Goal: Information Seeking & Learning: Learn about a topic

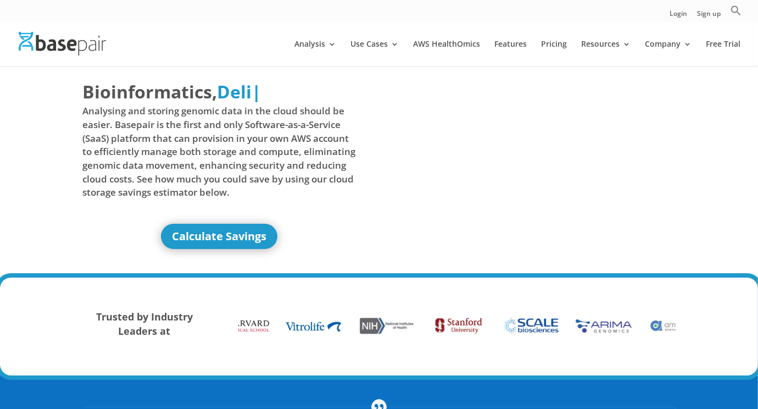
click at [84, 48] on img at bounding box center [62, 44] width 87 height 24
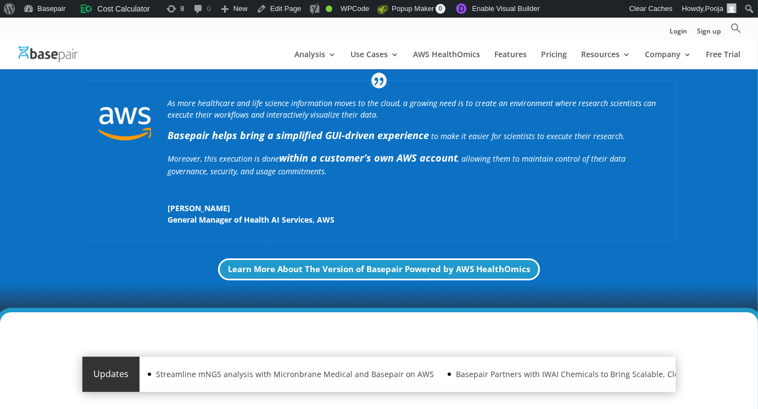
scroll to position [164, 0]
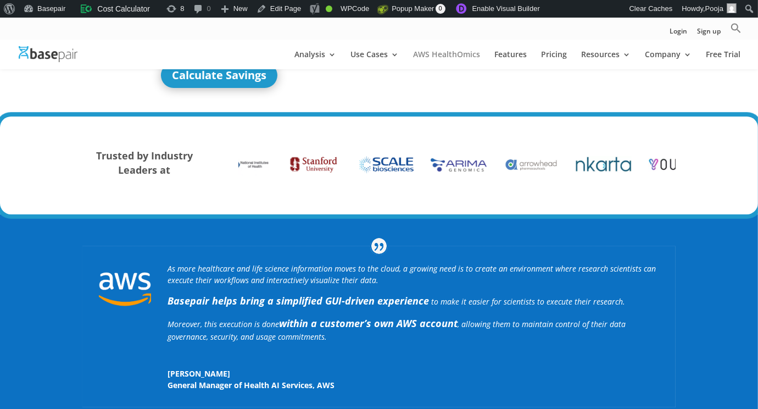
click at [429, 53] on link "AWS HealthOmics" at bounding box center [446, 60] width 67 height 19
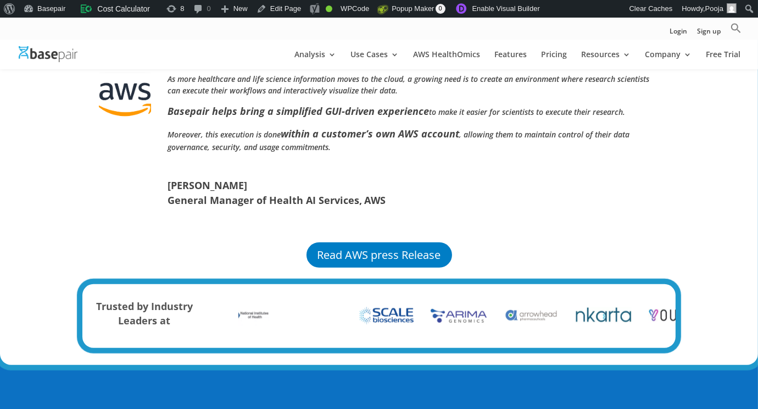
scroll to position [714, 0]
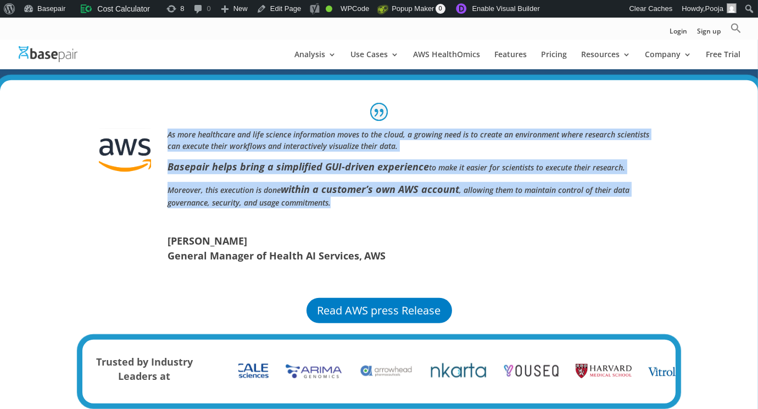
drag, startPoint x: 332, startPoint y: 205, endPoint x: 165, endPoint y: 128, distance: 183.3
click at [165, 128] on div "As more healthcare and life science information moves to the cloud, a growing n…" at bounding box center [378, 196] width 593 height 168
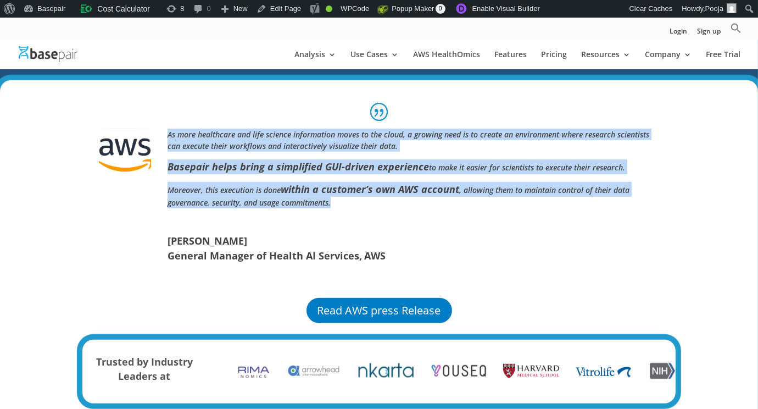
copy div "As more healthcare and life science information moves to the cloud, a growing n…"
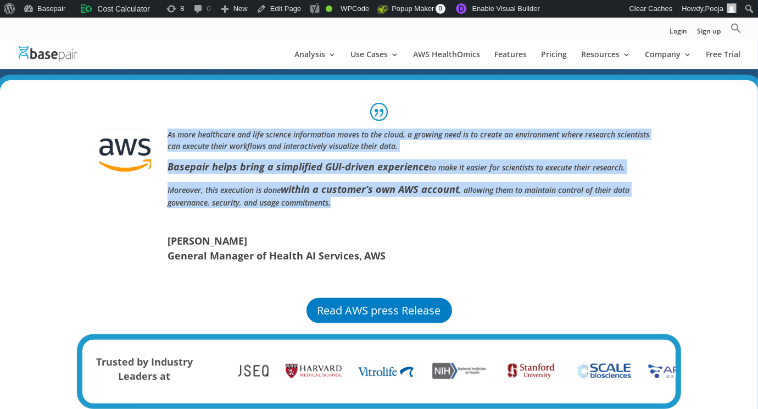
click at [349, 199] on p "Moreover, this execution is done within a customer’s own AWS account , allowing…" at bounding box center [414, 199] width 492 height 34
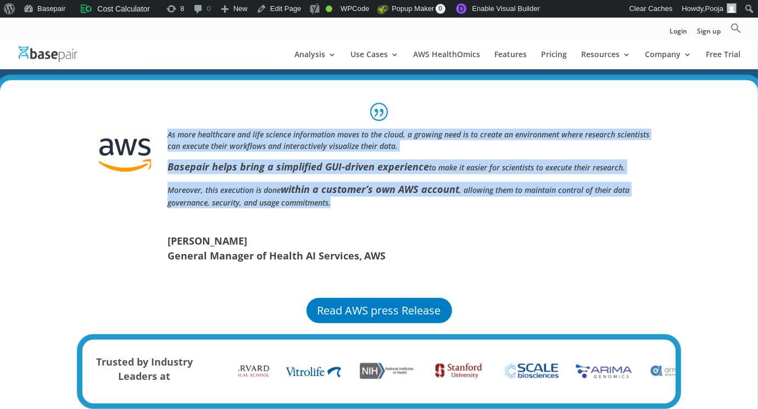
drag, startPoint x: 338, startPoint y: 202, endPoint x: 154, endPoint y: 116, distance: 203.2
click at [156, 116] on div "As more healthcare and life science information moves to the cloud, a growing n…" at bounding box center [378, 196] width 593 height 168
copy div "As more healthcare and life science information moves to the cloud, a growing n…"
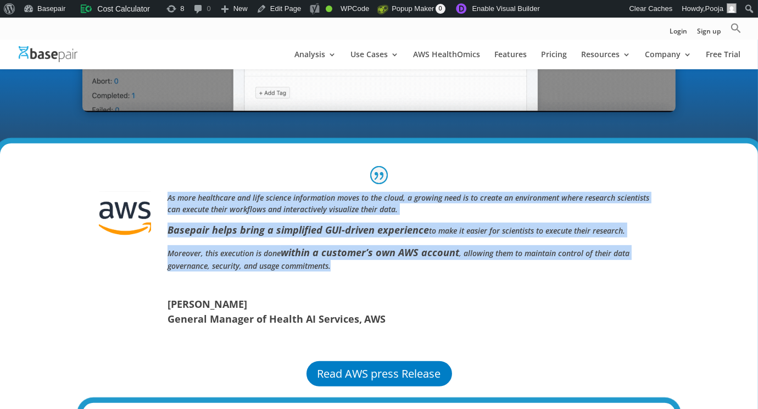
scroll to position [604, 0]
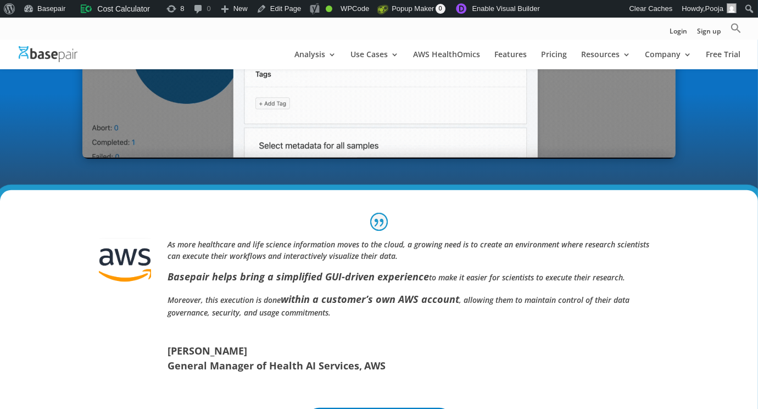
drag, startPoint x: 232, startPoint y: 352, endPoint x: 224, endPoint y: 349, distance: 9.2
click at [225, 349] on span "[PERSON_NAME]" at bounding box center [414, 350] width 492 height 15
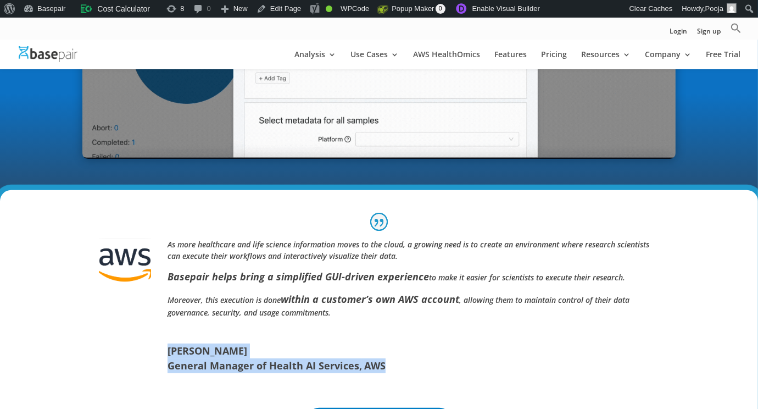
drag, startPoint x: 169, startPoint y: 345, endPoint x: 399, endPoint y: 374, distance: 231.9
click at [399, 374] on div "As more healthcare and life science information moves to the cloud, a growing n…" at bounding box center [378, 306] width 593 height 168
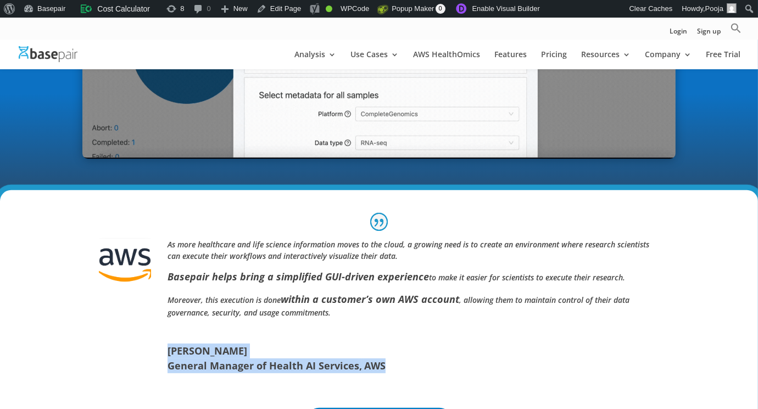
copy div "Tehsin Syed General Manager of Health AI Services , AWS"
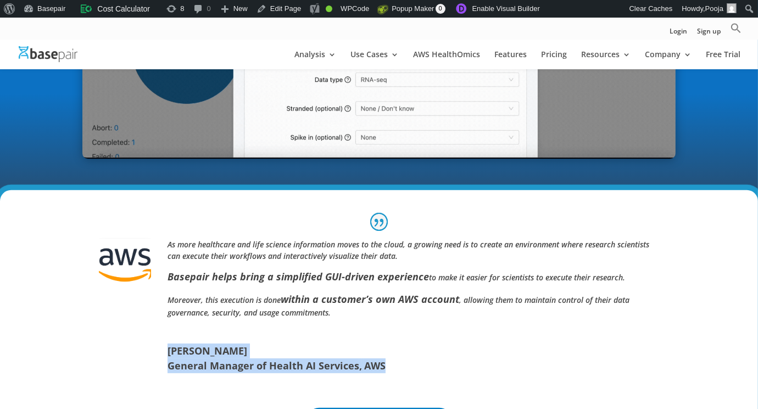
scroll to position [823, 0]
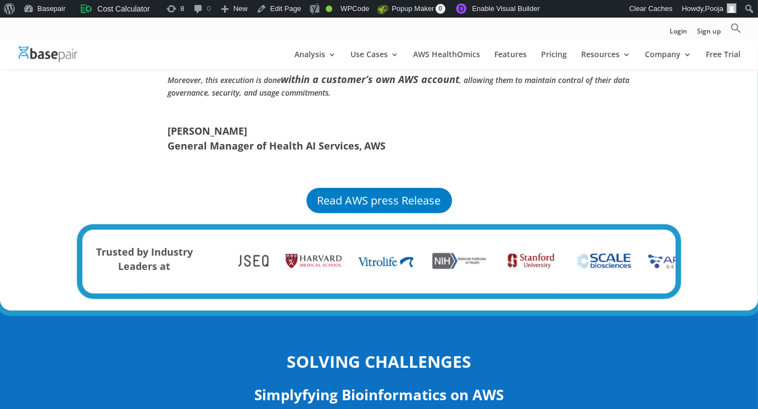
click at [388, 104] on p "Moreover, this execution is done within a customer’s own AWS account , allowing…" at bounding box center [414, 89] width 492 height 34
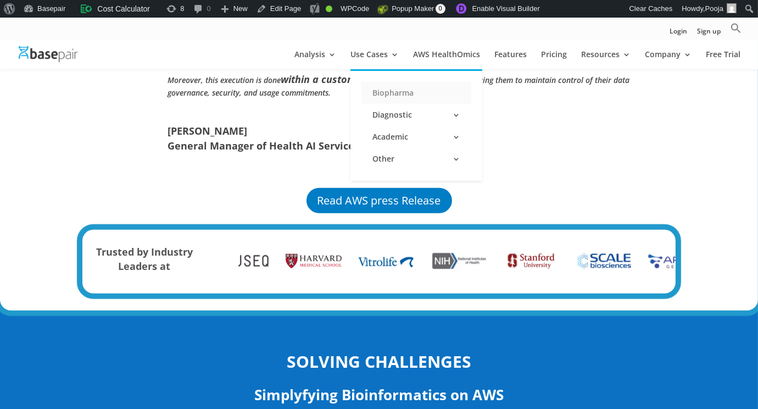
click at [382, 92] on link "Biopharma" at bounding box center [416, 93] width 110 height 22
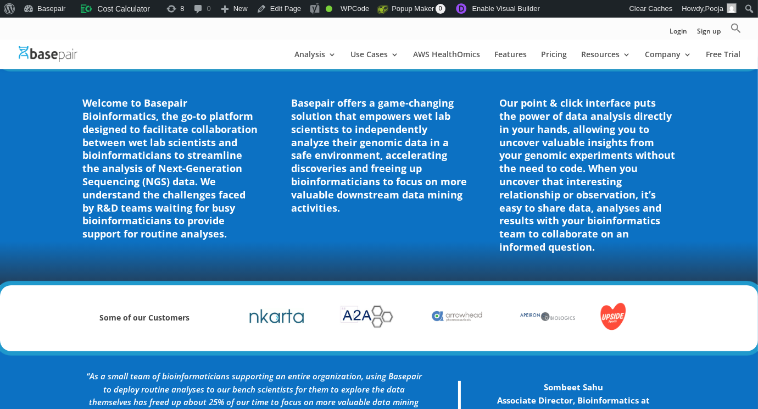
scroll to position [559, 0]
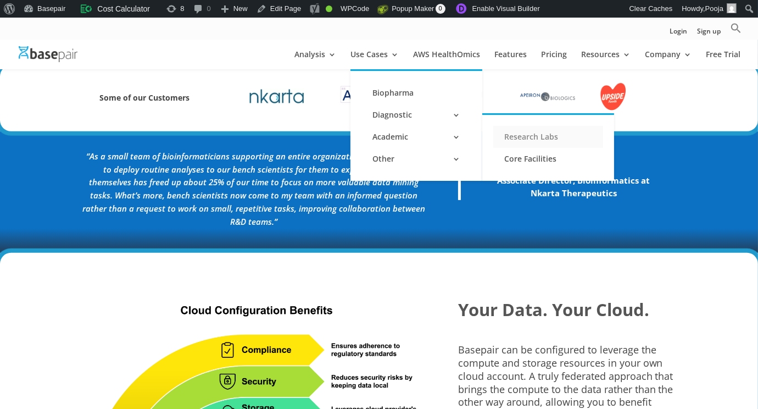
click at [504, 138] on link "Research Labs" at bounding box center [548, 137] width 110 height 22
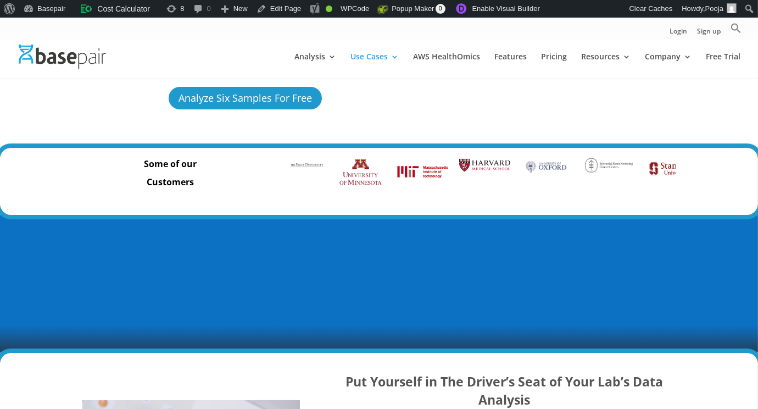
scroll to position [274, 0]
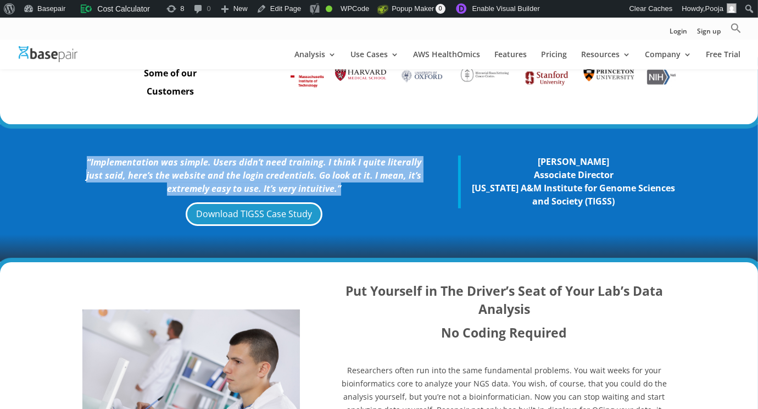
drag, startPoint x: 85, startPoint y: 155, endPoint x: 346, endPoint y: 192, distance: 263.6
click at [346, 192] on div "“Implementation was simple. Users didn’t need training. I think I quite literal…" at bounding box center [378, 192] width 593 height 103
copy icon "“Implementation was simple. Users didn’t need training. I think I quite literal…"
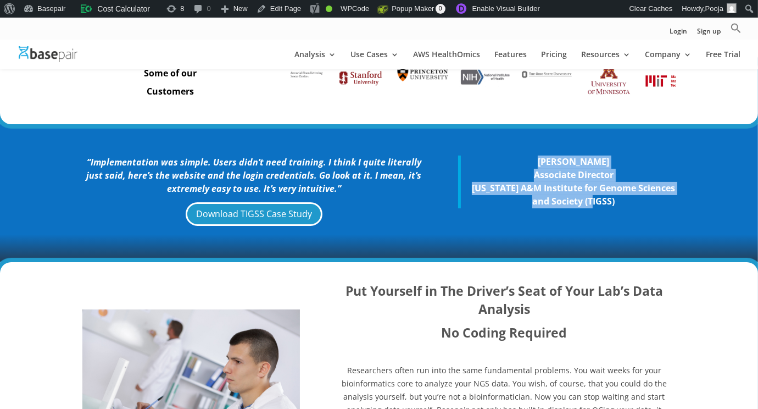
drag, startPoint x: 523, startPoint y: 158, endPoint x: 615, endPoint y: 226, distance: 114.1
click at [615, 226] on div "“Implementation was simple. Users didn’t need training. I think I quite literal…" at bounding box center [378, 192] width 593 height 103
copy blockquote "Andrew Hillhouse Associate Director Texas A&M Institute for Genome Sciences and…"
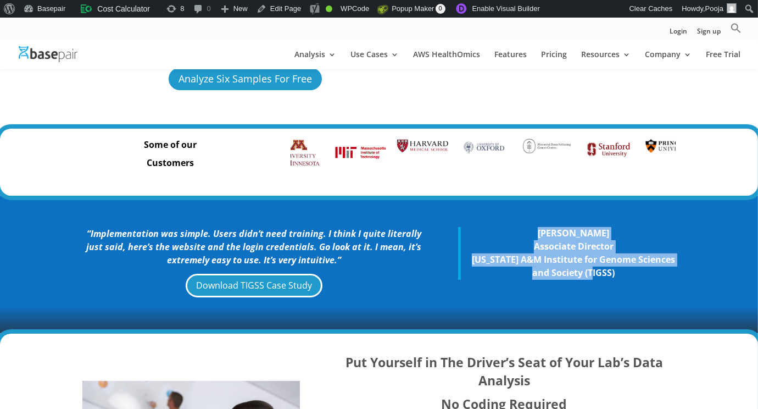
scroll to position [164, 0]
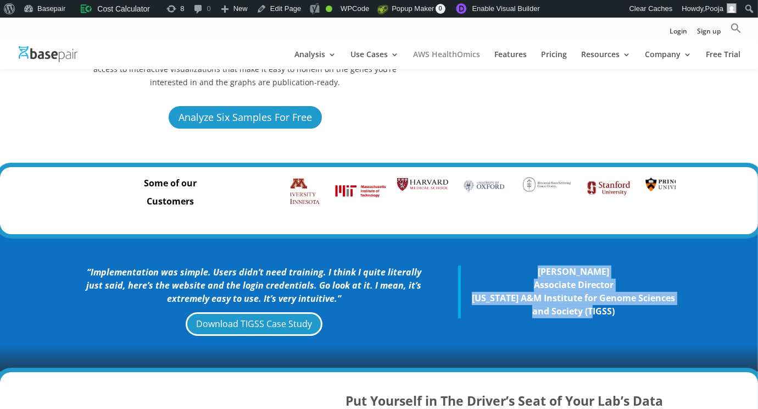
click at [421, 60] on link "AWS HealthOmics" at bounding box center [446, 60] width 67 height 19
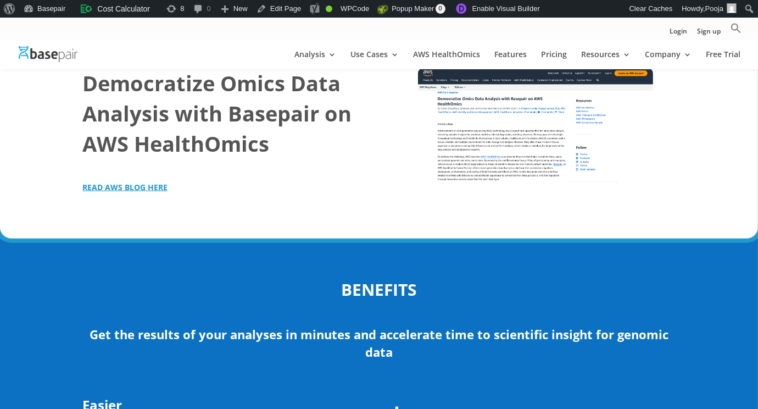
scroll to position [1592, 0]
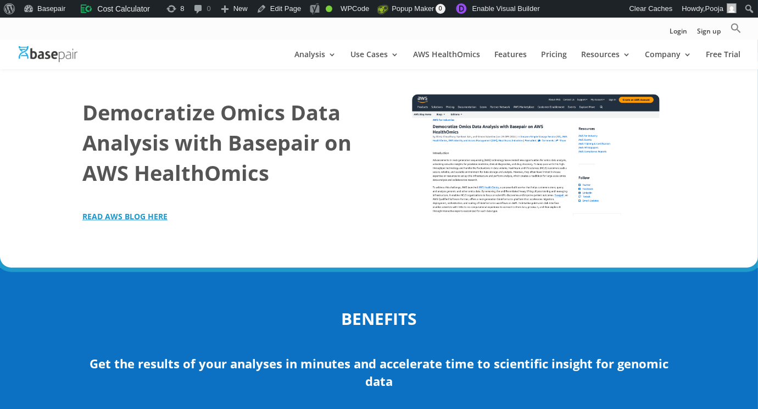
click at [486, 170] on img at bounding box center [535, 154] width 247 height 121
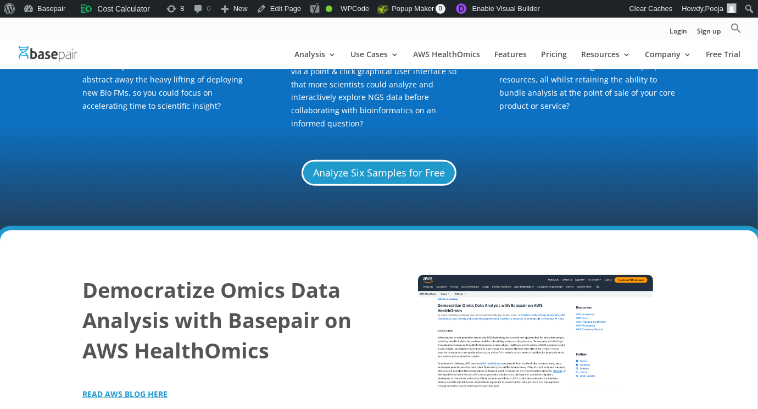
scroll to position [1373, 0]
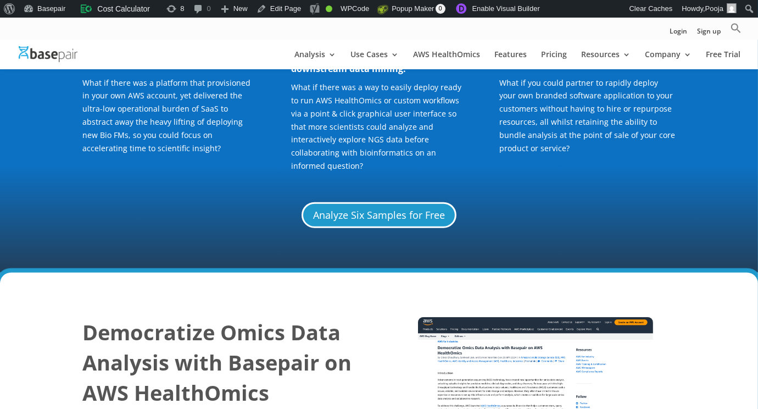
click at [47, 48] on img at bounding box center [48, 54] width 59 height 16
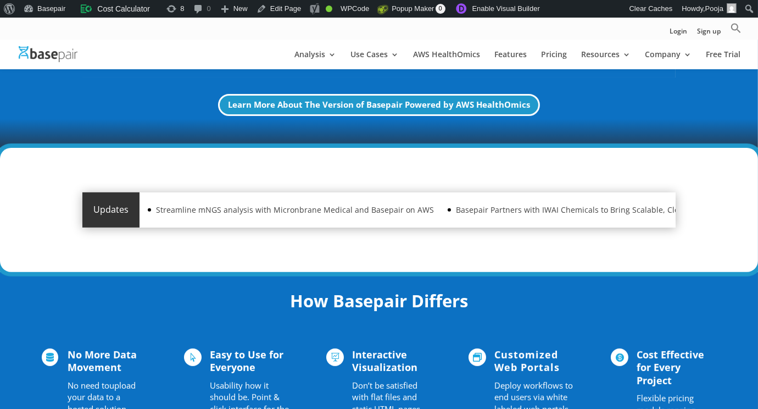
scroll to position [330, 0]
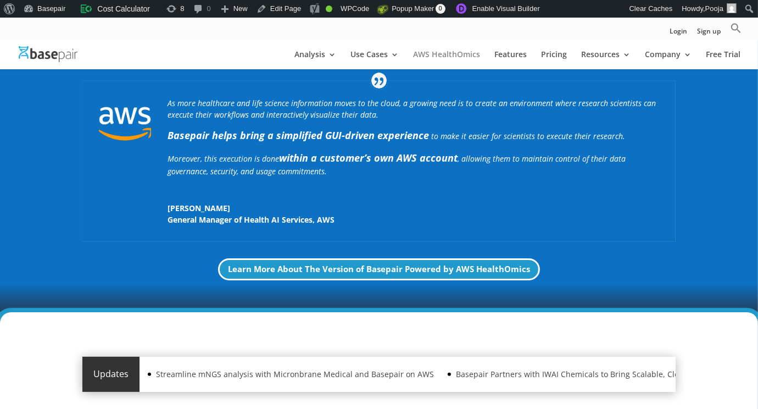
click at [440, 55] on link "AWS HealthOmics" at bounding box center [446, 60] width 67 height 19
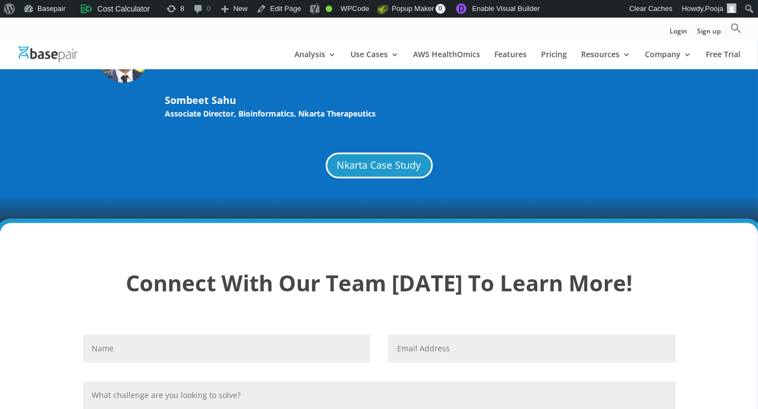
scroll to position [2637, 0]
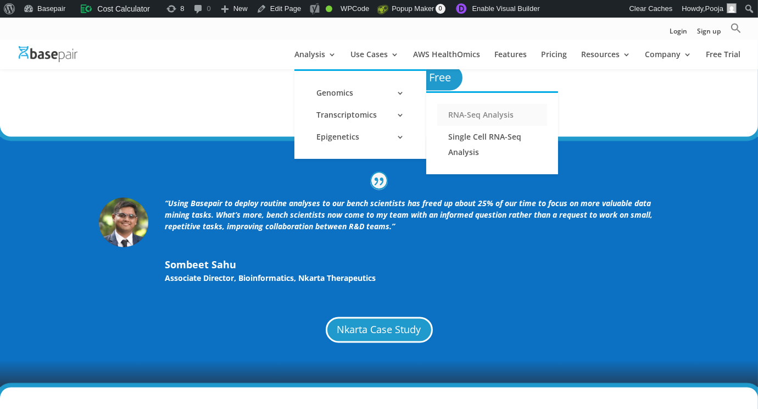
click at [458, 119] on link "RNA-Seq Analysis" at bounding box center [492, 115] width 110 height 22
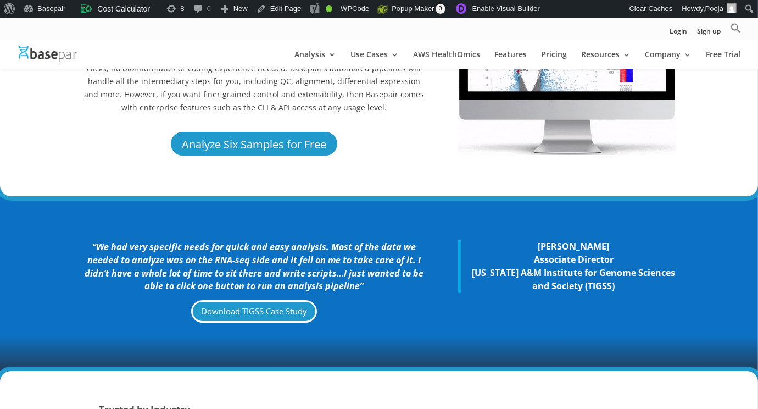
scroll to position [164, 0]
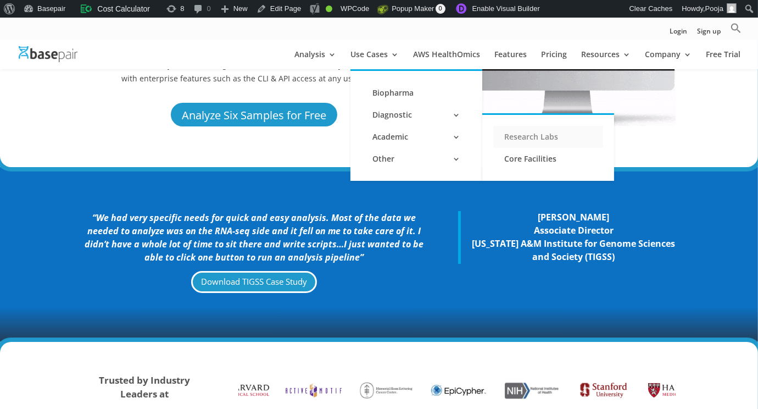
click at [510, 136] on link "Research Labs" at bounding box center [548, 137] width 110 height 22
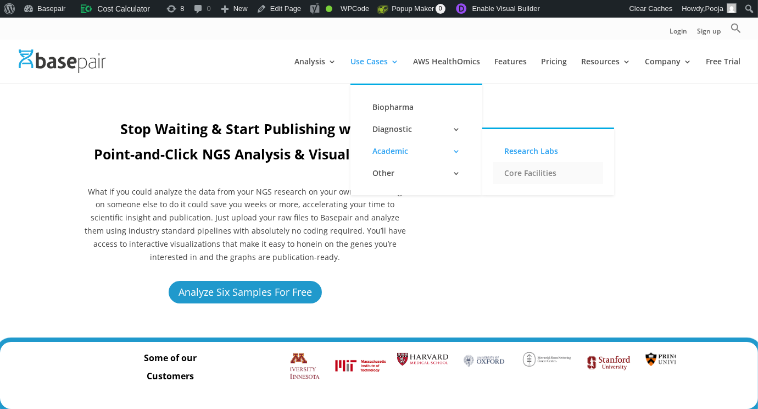
click at [533, 172] on link "Core Facilities" at bounding box center [548, 173] width 110 height 22
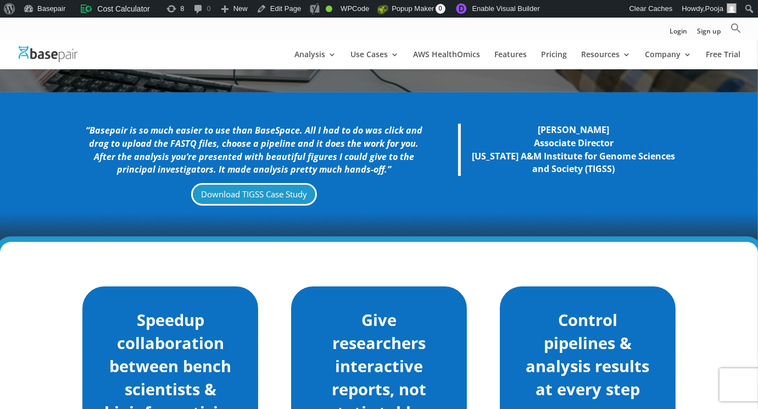
scroll to position [164, 0]
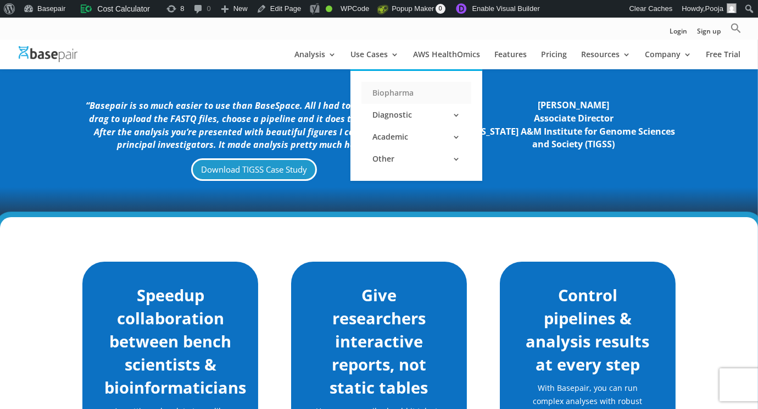
click at [397, 94] on link "Biopharma" at bounding box center [416, 93] width 110 height 22
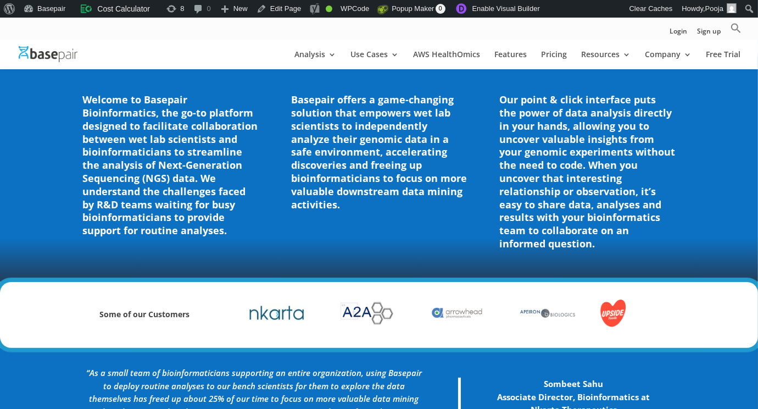
scroll to position [330, 0]
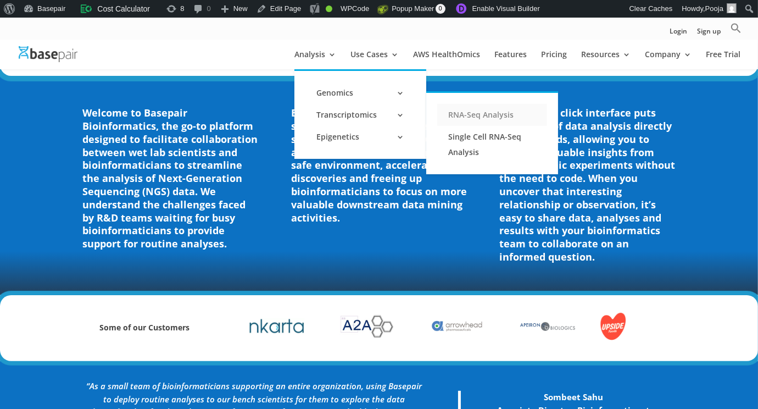
click at [489, 120] on link "RNA-Seq Analysis" at bounding box center [492, 115] width 110 height 22
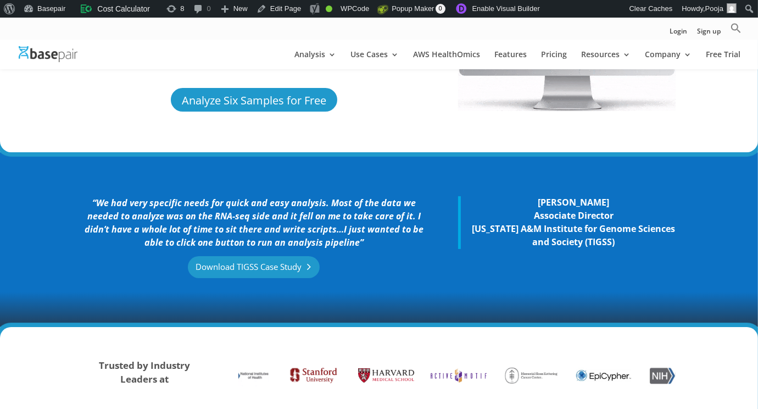
scroll to position [164, 0]
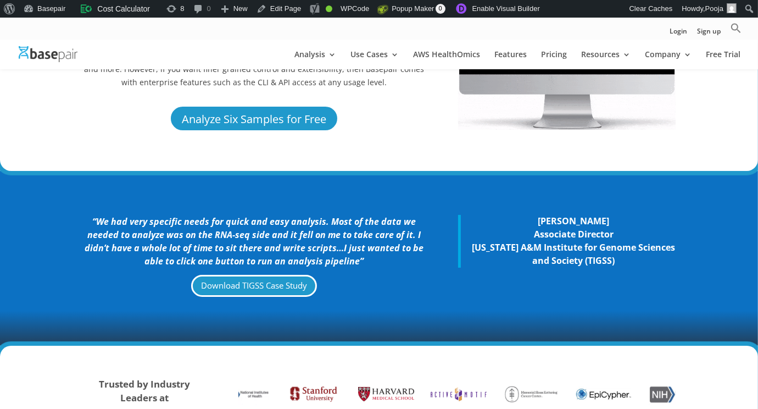
click at [84, 213] on div "“We had very specific needs for quick and easy analysis. Most of the data we ne…" at bounding box center [378, 257] width 593 height 115
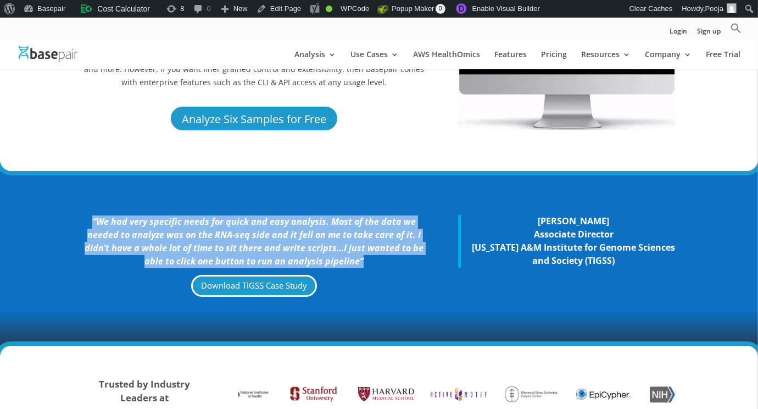
drag, startPoint x: 87, startPoint y: 214, endPoint x: 406, endPoint y: 267, distance: 323.6
click at [406, 267] on div "“We had very specific needs for quick and easy analysis. Most of the data we ne…" at bounding box center [378, 257] width 593 height 115
copy icon "“We had very specific needs for quick and easy analysis. Most of the data we ne…"
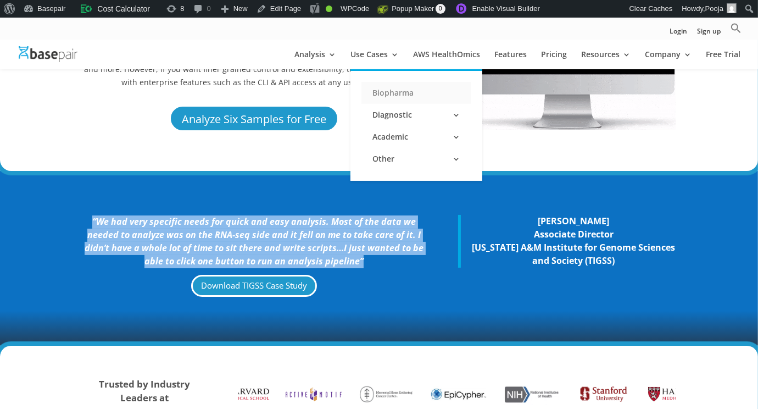
click at [405, 97] on link "Biopharma" at bounding box center [416, 93] width 110 height 22
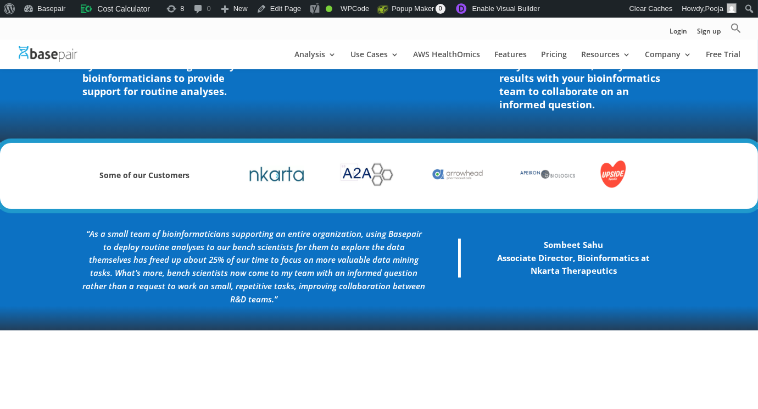
scroll to position [494, 0]
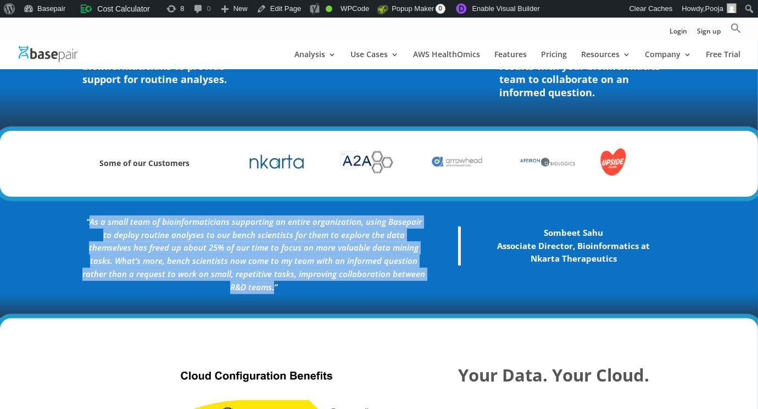
drag, startPoint x: 87, startPoint y: 215, endPoint x: 417, endPoint y: 275, distance: 335.4
click at [417, 275] on em "“As a small team of bioinformaticians supporting an entire organization, using …" at bounding box center [253, 254] width 343 height 76
copy em "As a small team of bioinformaticians supporting an entire organization, using B…"
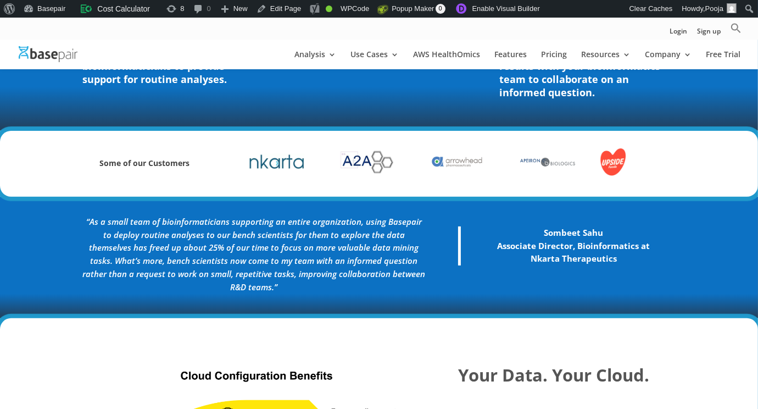
click at [482, 267] on div "Sombeet Sahu Associate Director, Bioinformatics at Nkarta Therapeutics" at bounding box center [567, 248] width 218 height 66
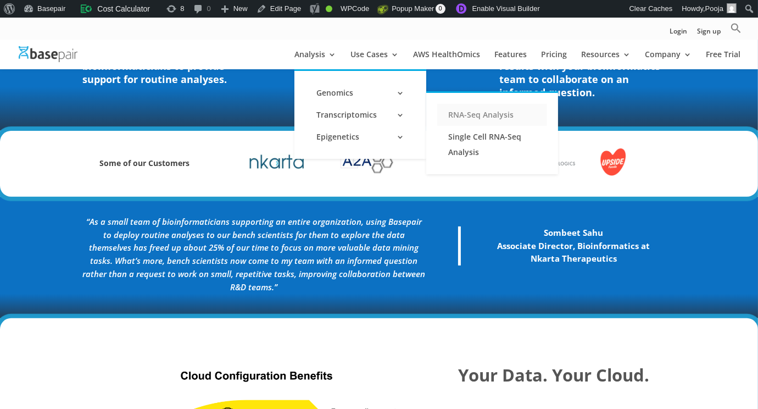
click at [475, 115] on link "RNA-Seq Analysis" at bounding box center [492, 115] width 110 height 22
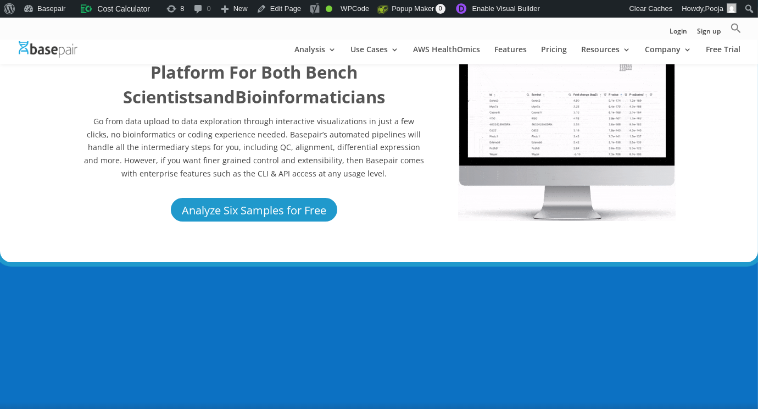
scroll to position [220, 0]
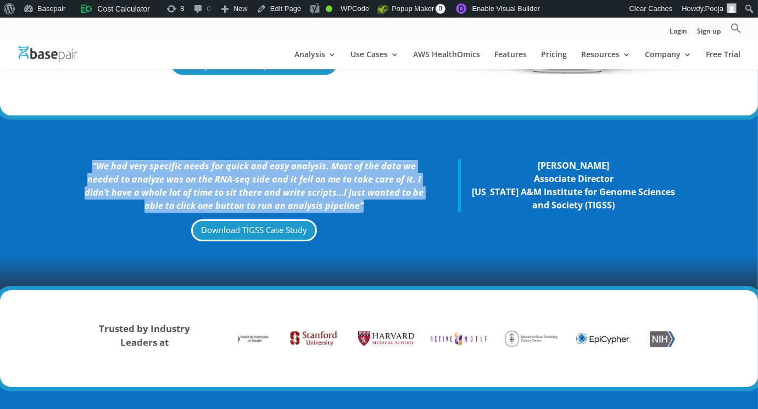
drag, startPoint x: 363, startPoint y: 205, endPoint x: 75, endPoint y: 155, distance: 292.2
click at [76, 155] on div "“We had very specific needs for quick and easy analysis. Most of the data we ne…" at bounding box center [379, 202] width 758 height 175
copy icon "“We had very specific needs for quick and easy analysis. Most of the data we ne…"
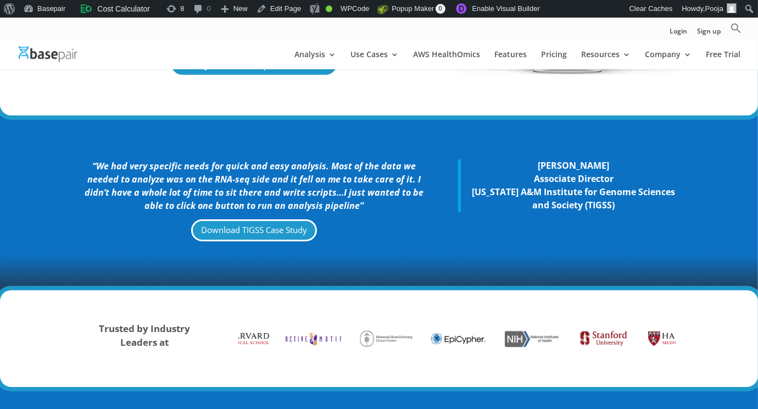
drag, startPoint x: 406, startPoint y: 241, endPoint x: 505, endPoint y: 202, distance: 106.5
click at [414, 239] on div "“We had very specific needs for quick and easy analysis. Most of the data we ne…" at bounding box center [253, 203] width 343 height 86
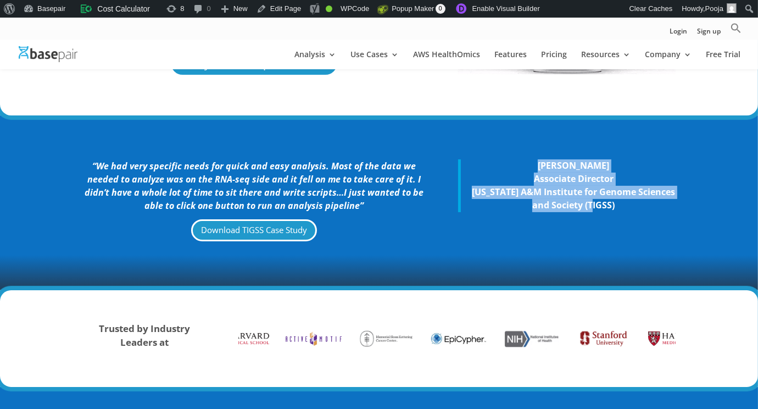
drag, startPoint x: 531, startPoint y: 161, endPoint x: 659, endPoint y: 229, distance: 144.5
click at [659, 229] on div "“We had very specific needs for quick and easy analysis. Most of the data we ne…" at bounding box center [378, 202] width 593 height 115
copy blockquote "Andrew Hillhouse Associate Director Texas A&M Institute for Genome Sciences and…"
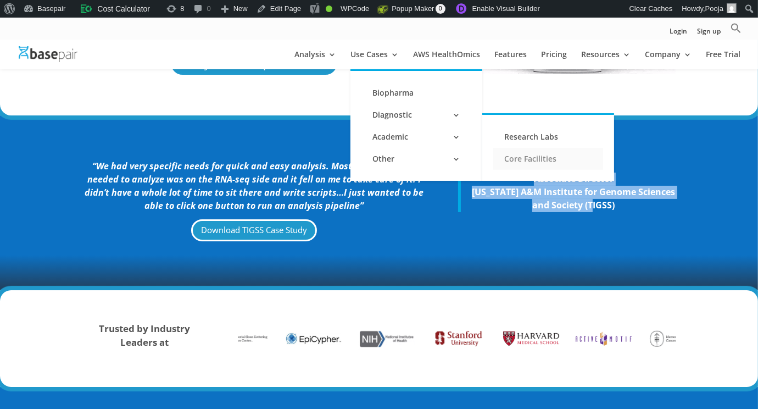
click at [505, 159] on link "Core Facilities" at bounding box center [548, 159] width 110 height 22
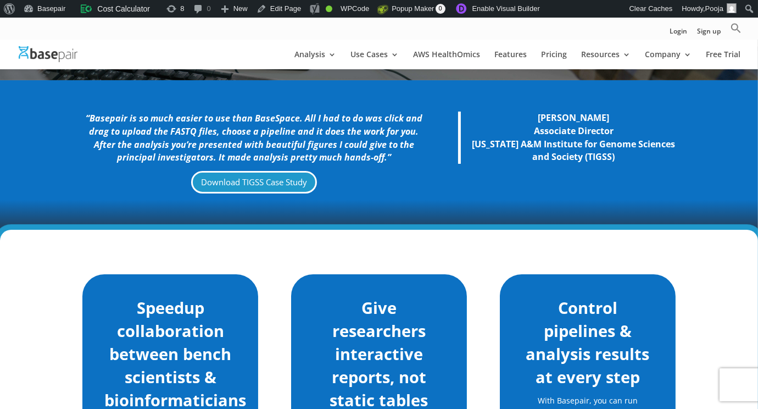
scroll to position [110, 0]
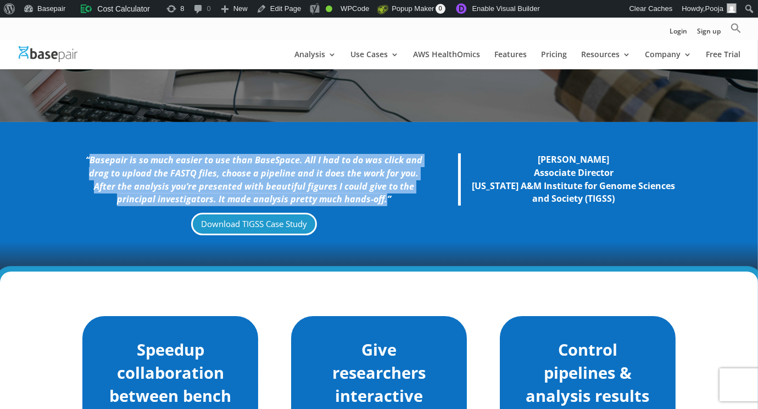
drag, startPoint x: 383, startPoint y: 200, endPoint x: 93, endPoint y: 144, distance: 295.3
click at [93, 144] on div "“Basepair is so much easier to use than BaseSpace. All I had to do was click an…" at bounding box center [378, 196] width 593 height 115
copy icon "Basepair is so much easier to use than BaseSpace. All I had to do was click and…"
click at [433, 57] on link "AWS HealthOmics" at bounding box center [446, 60] width 67 height 19
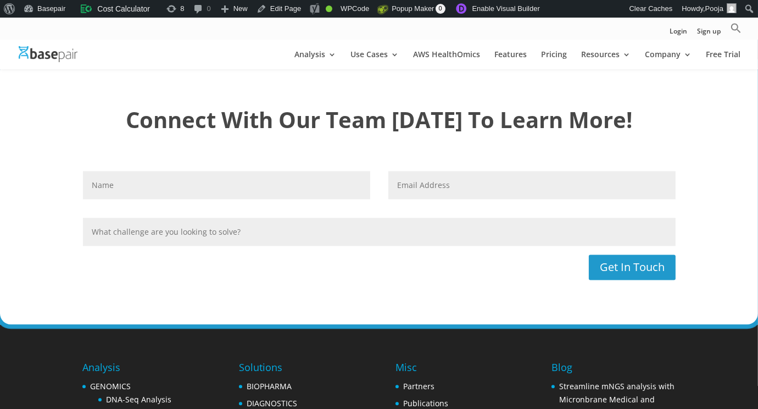
scroll to position [2932, 0]
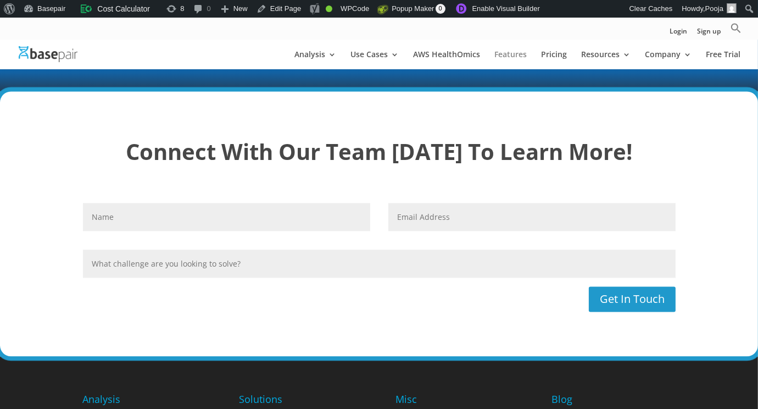
click at [511, 53] on link "Features" at bounding box center [510, 60] width 32 height 19
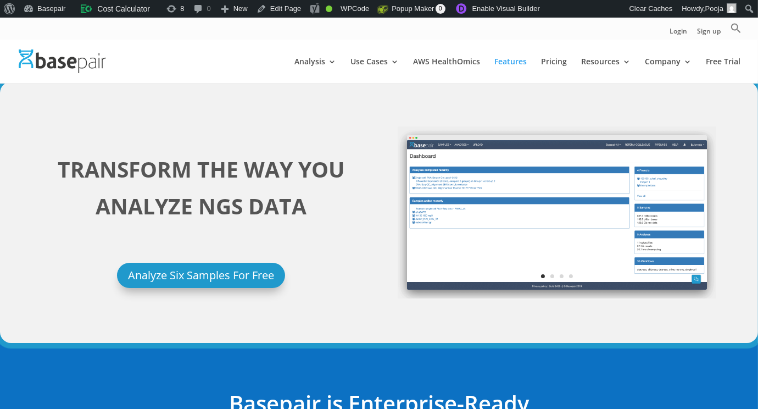
click at [77, 68] on img at bounding box center [62, 61] width 87 height 24
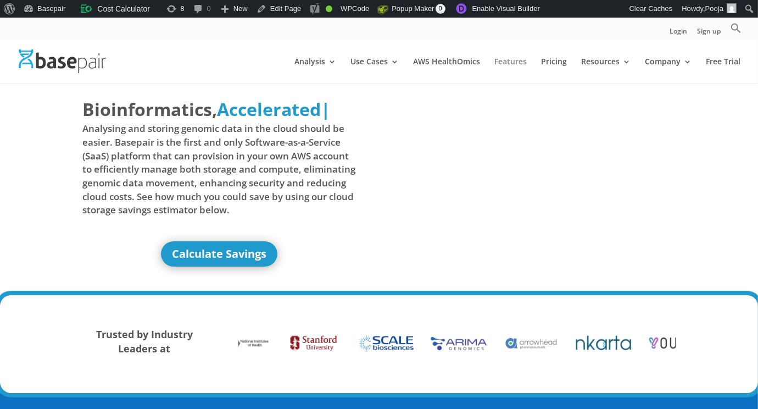
click at [512, 62] on link "Features" at bounding box center [510, 71] width 32 height 26
